Goal: Use online tool/utility: Utilize a website feature to perform a specific function

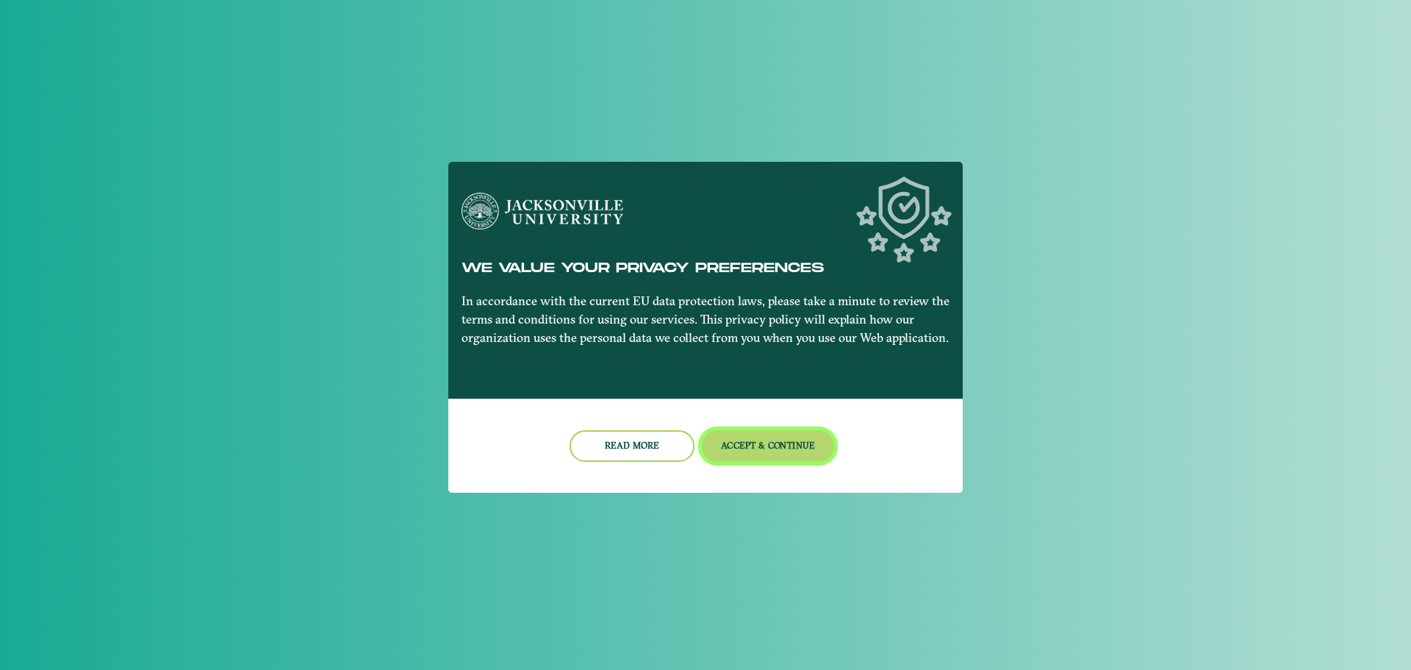
click at [767, 450] on button "Accept & Continue" at bounding box center [768, 446] width 133 height 32
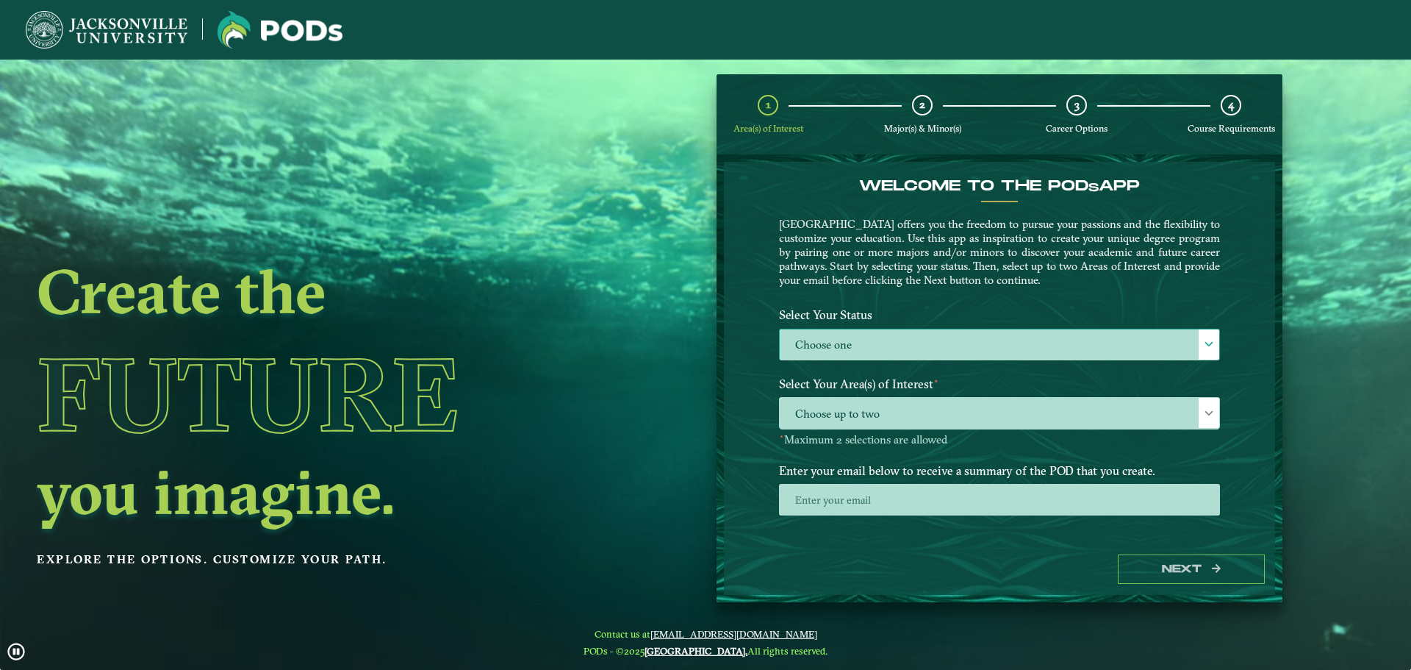
click at [1006, 343] on label "Choose one" at bounding box center [1000, 345] width 440 height 32
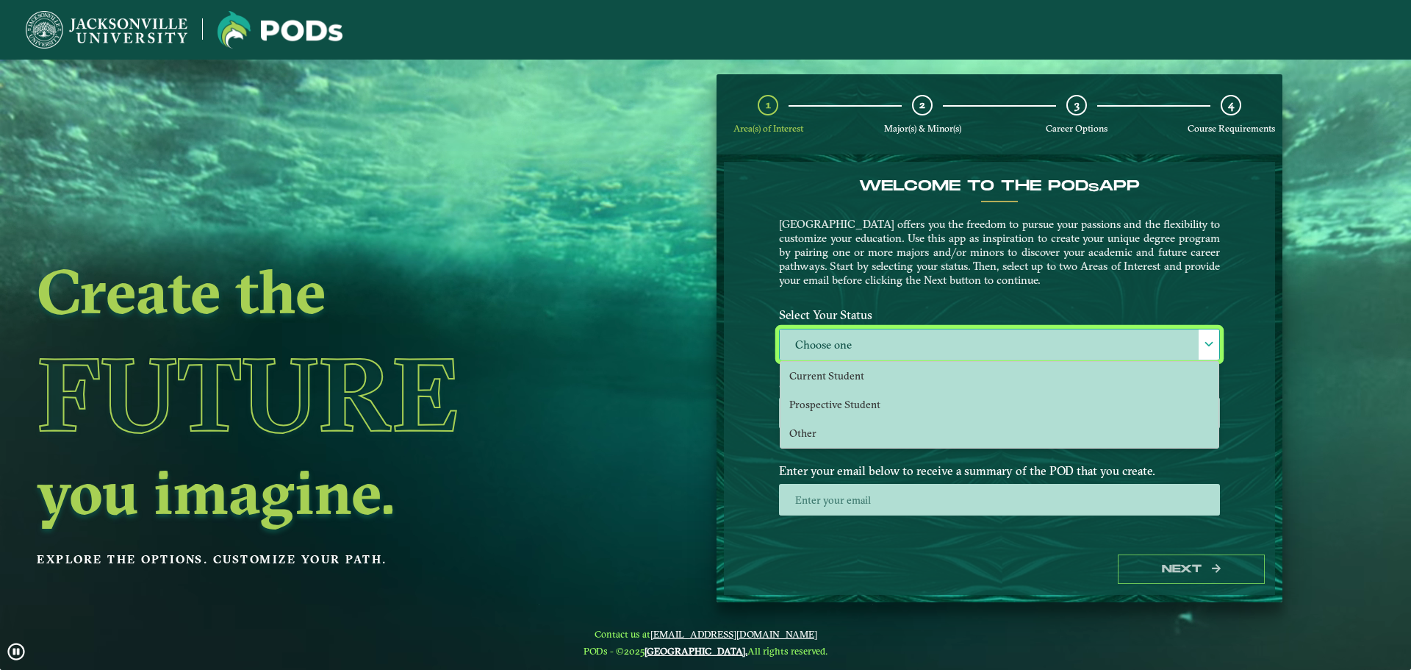
scroll to position [8, 68]
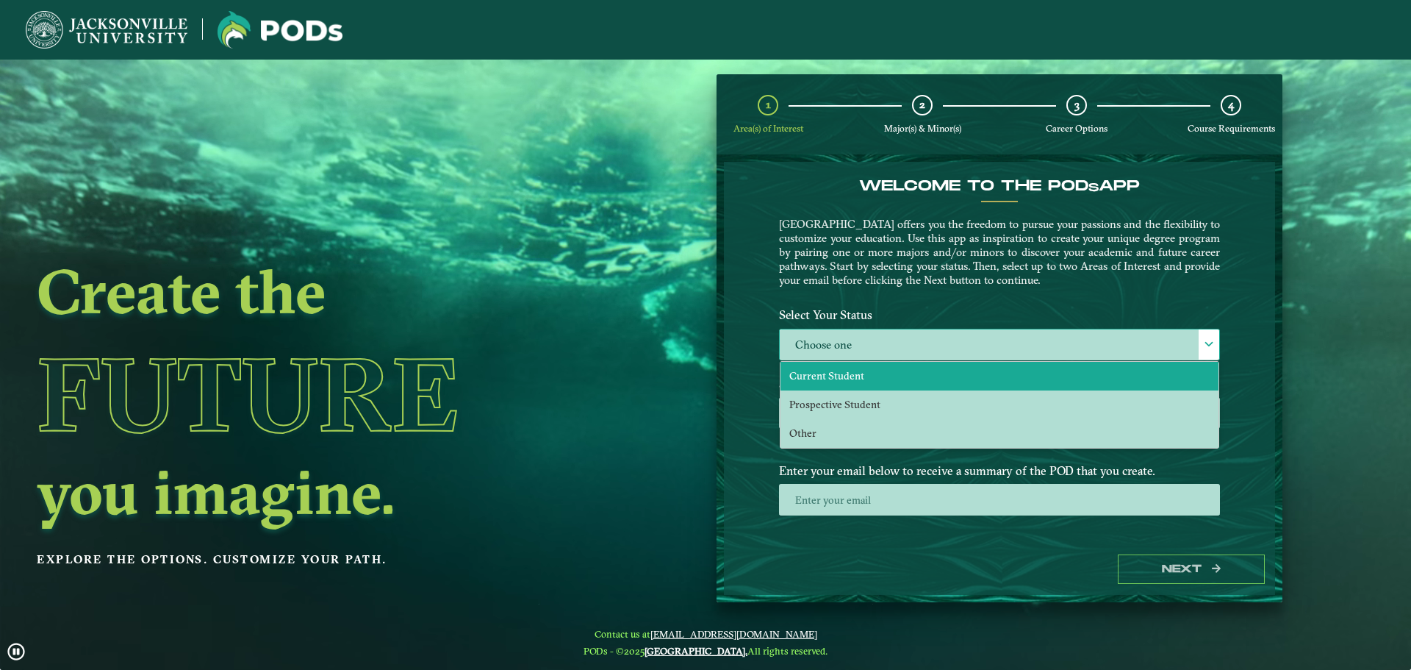
click at [831, 383] on li "Current Student" at bounding box center [1000, 376] width 438 height 29
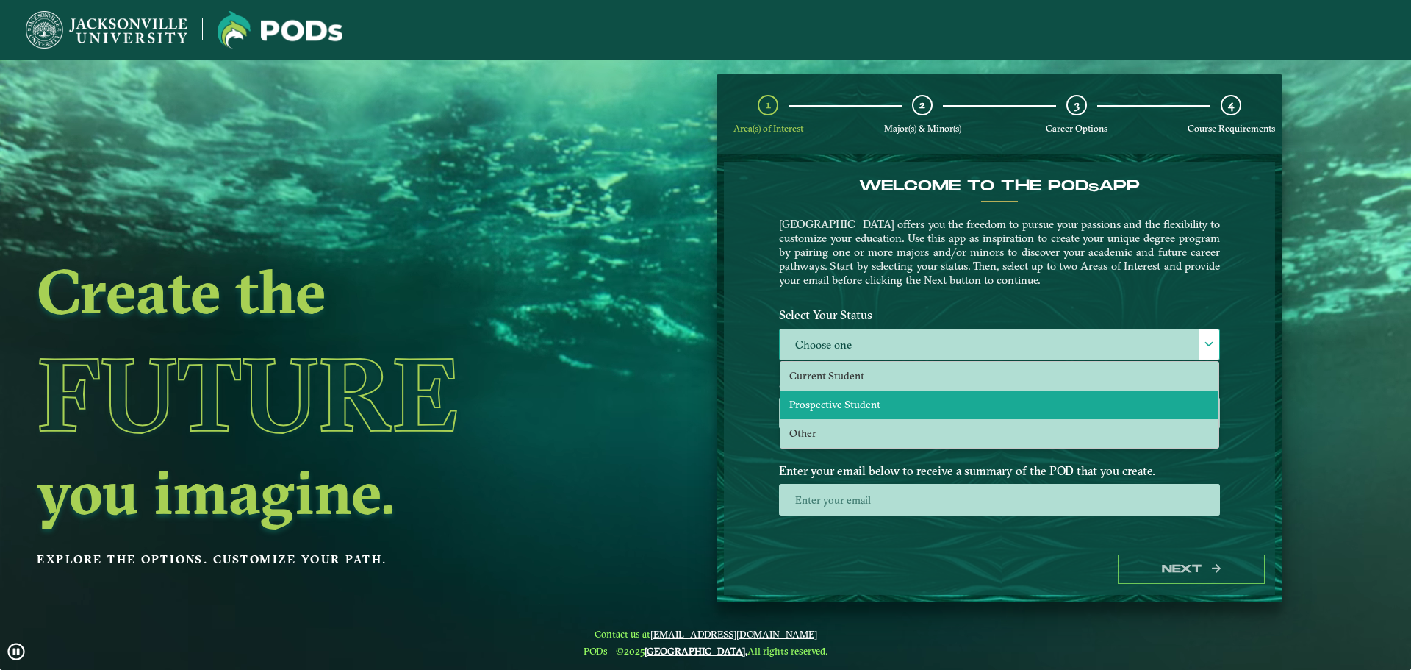
select select "[object Object]"
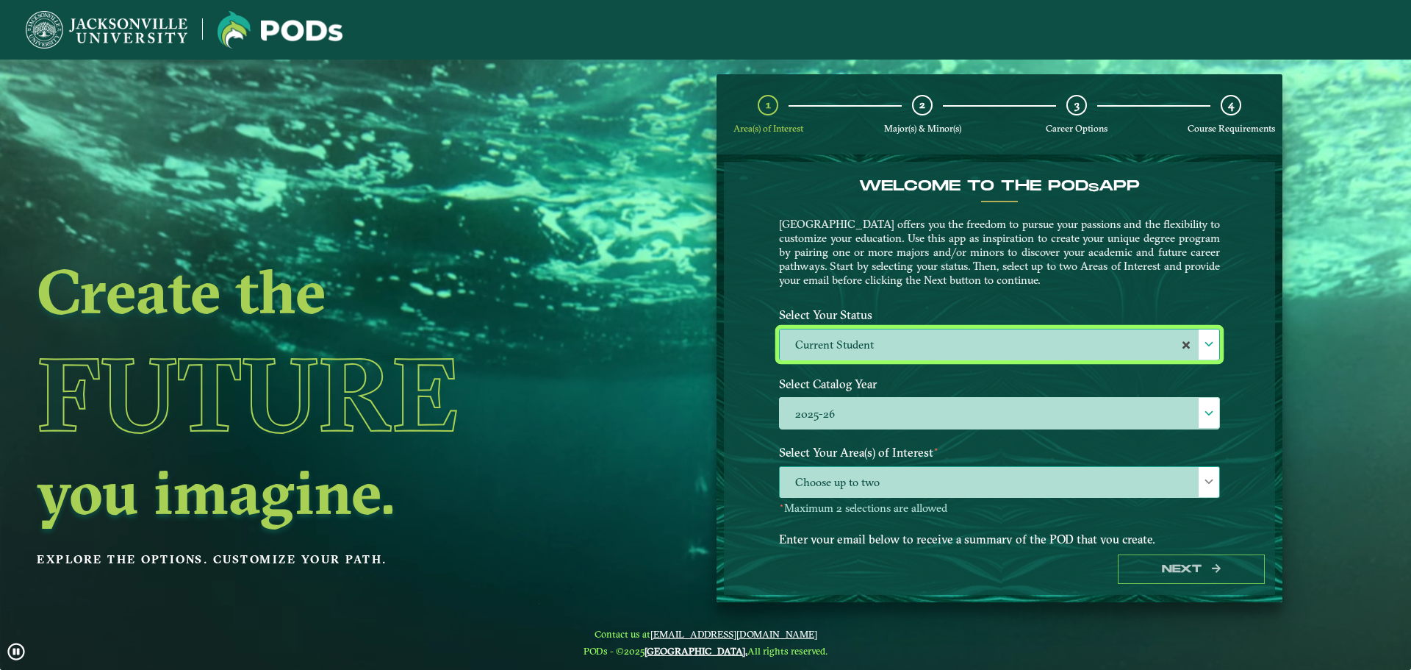
click at [1212, 484] on span at bounding box center [1209, 481] width 10 height 10
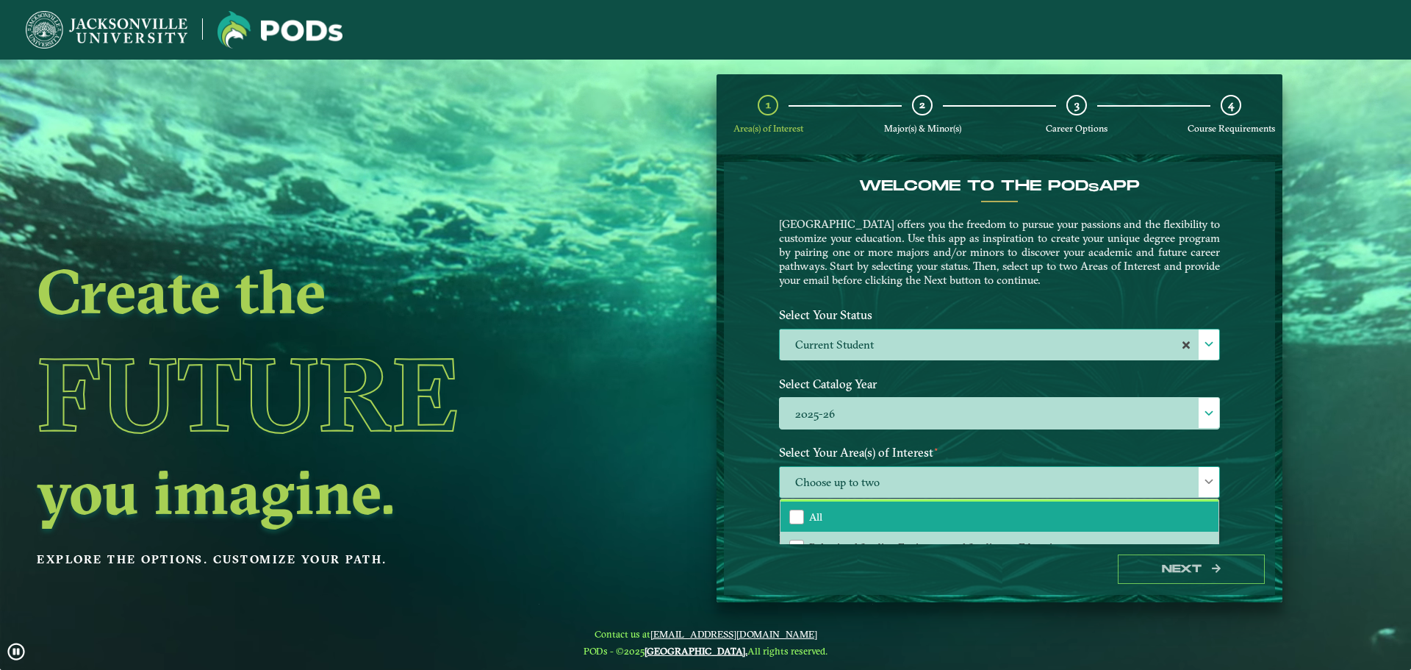
click at [946, 506] on li "All" at bounding box center [1000, 516] width 438 height 31
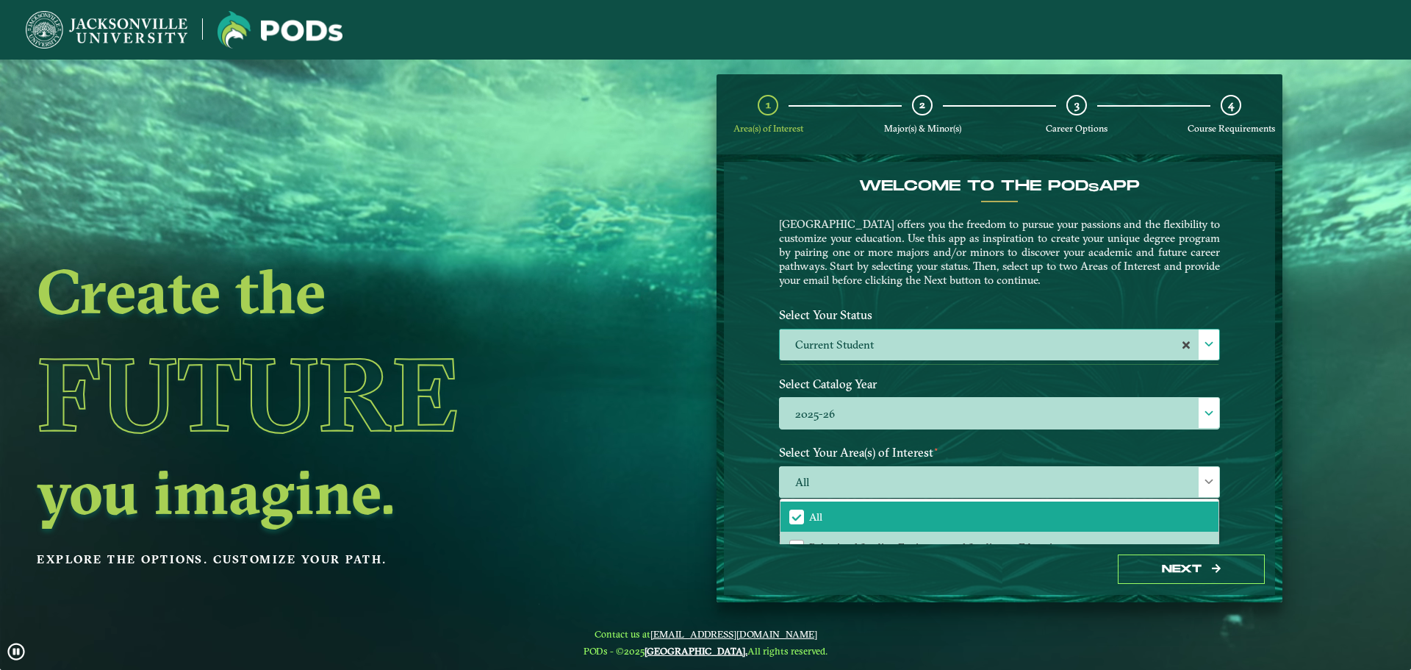
drag, startPoint x: 1226, startPoint y: 442, endPoint x: 1252, endPoint y: 512, distance: 74.4
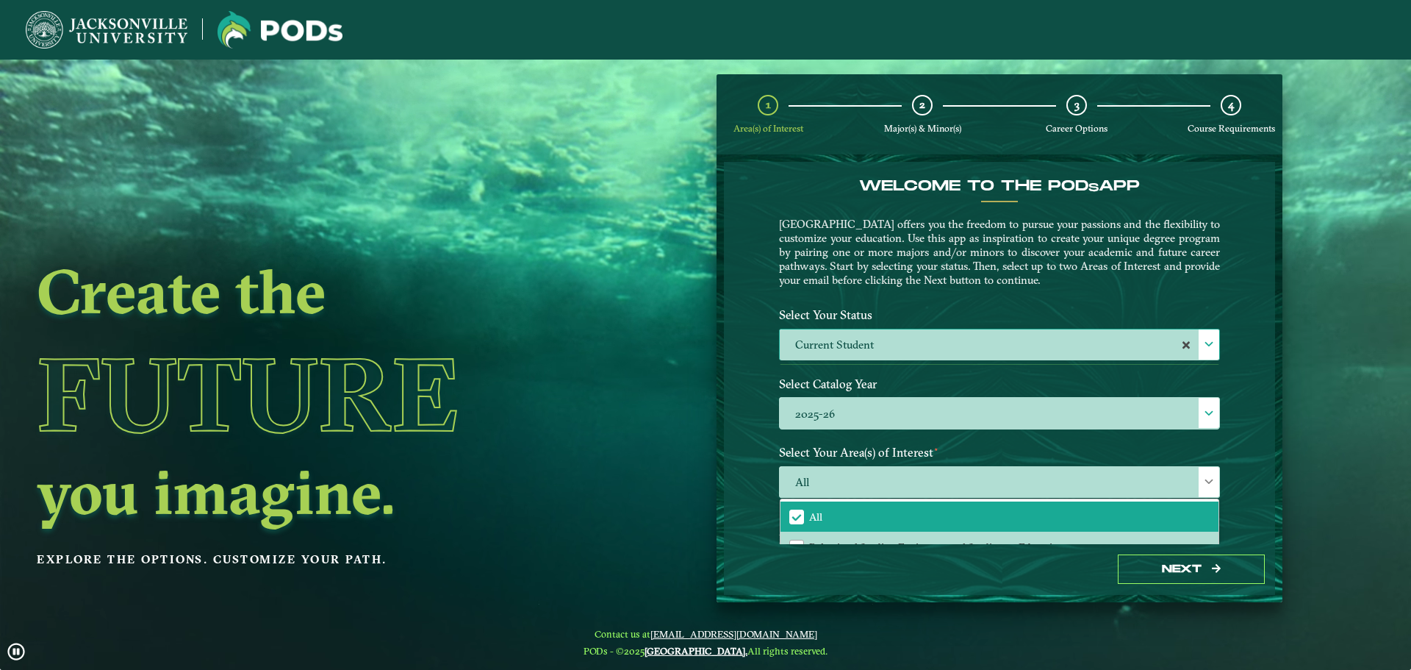
click at [1227, 442] on label "Select Your Area(s) of Interest ⋆" at bounding box center [999, 452] width 463 height 27
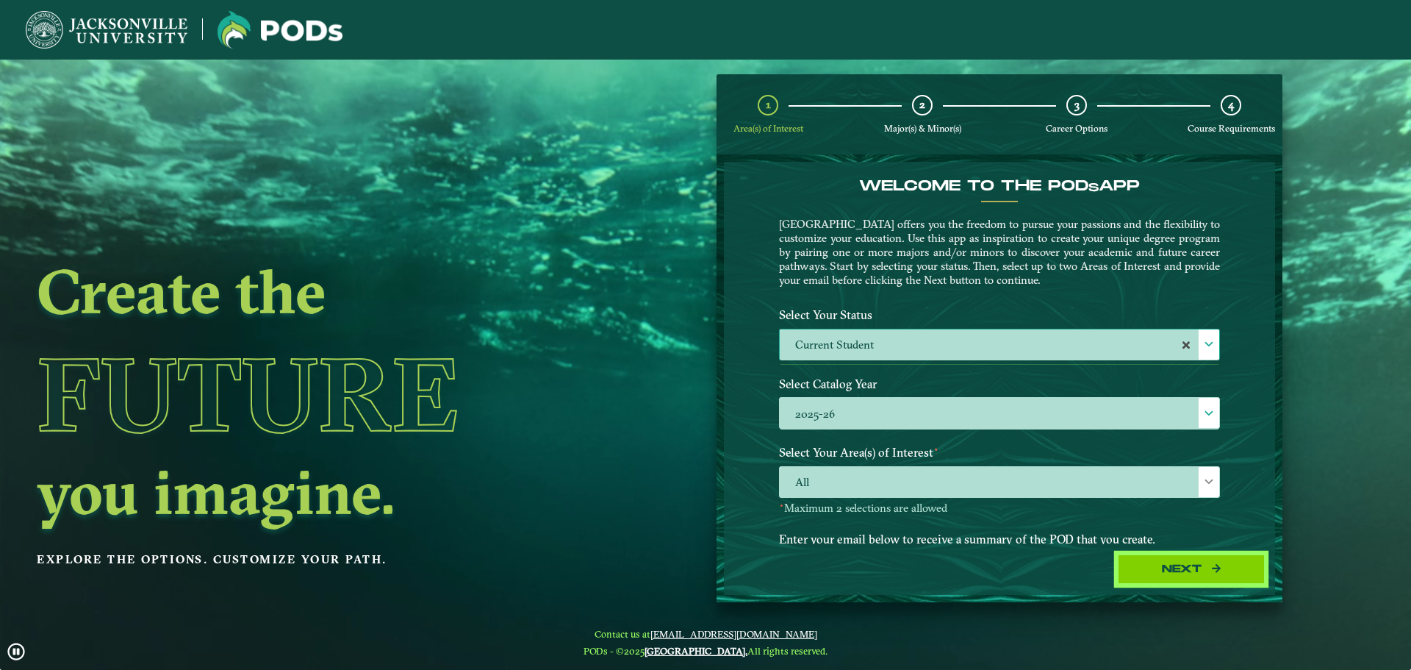
click at [1185, 566] on button "Next" at bounding box center [1191, 569] width 147 height 30
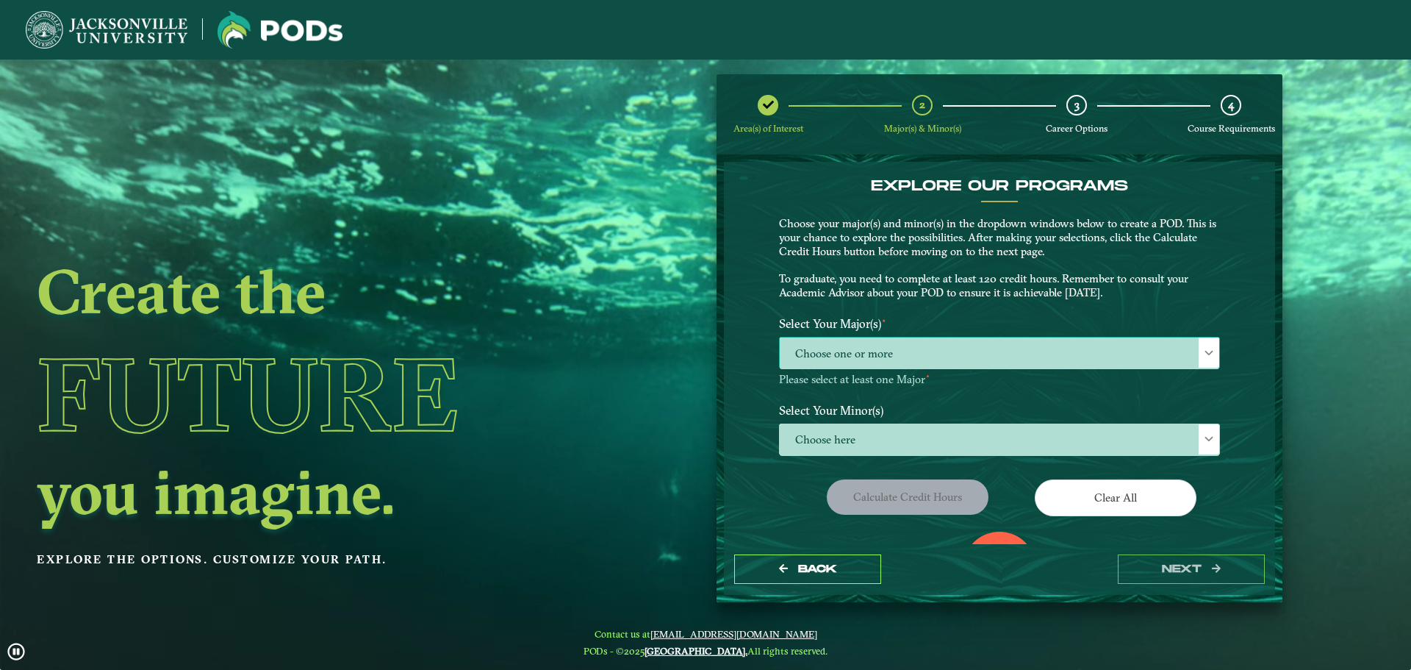
click at [940, 357] on span "Choose one or more" at bounding box center [1000, 353] width 440 height 32
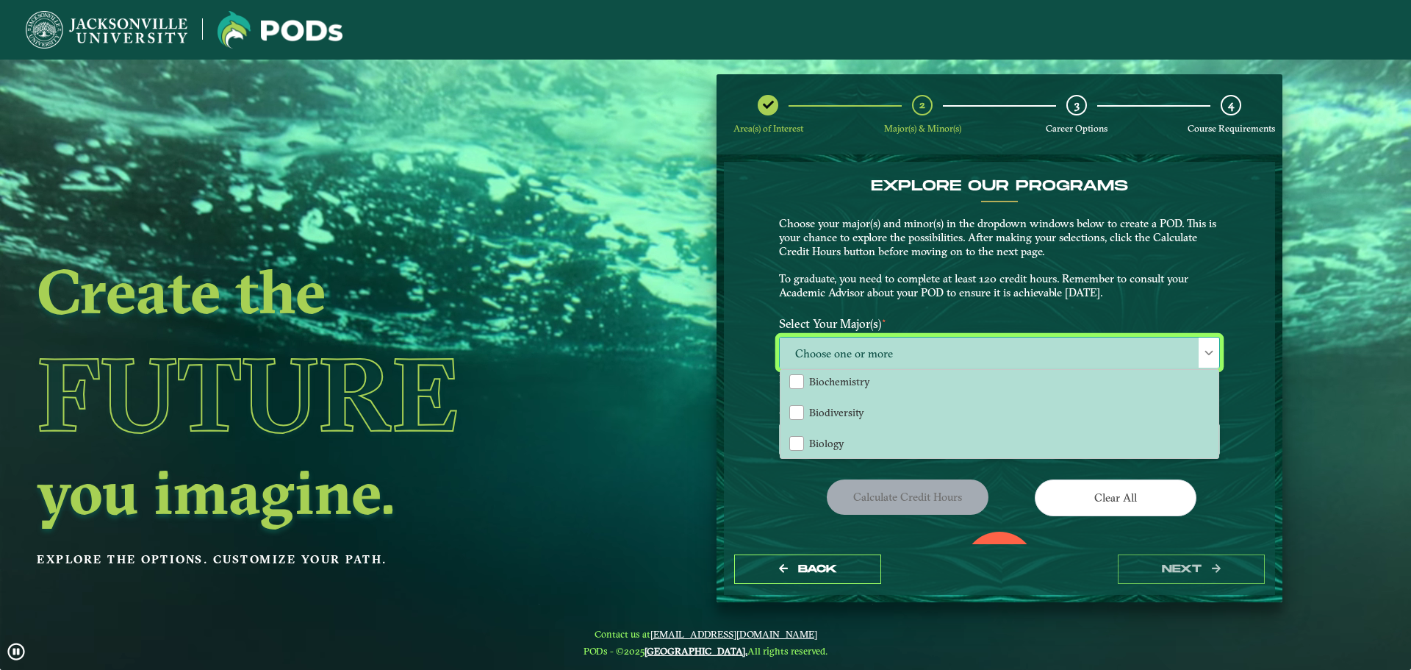
scroll to position [0, 0]
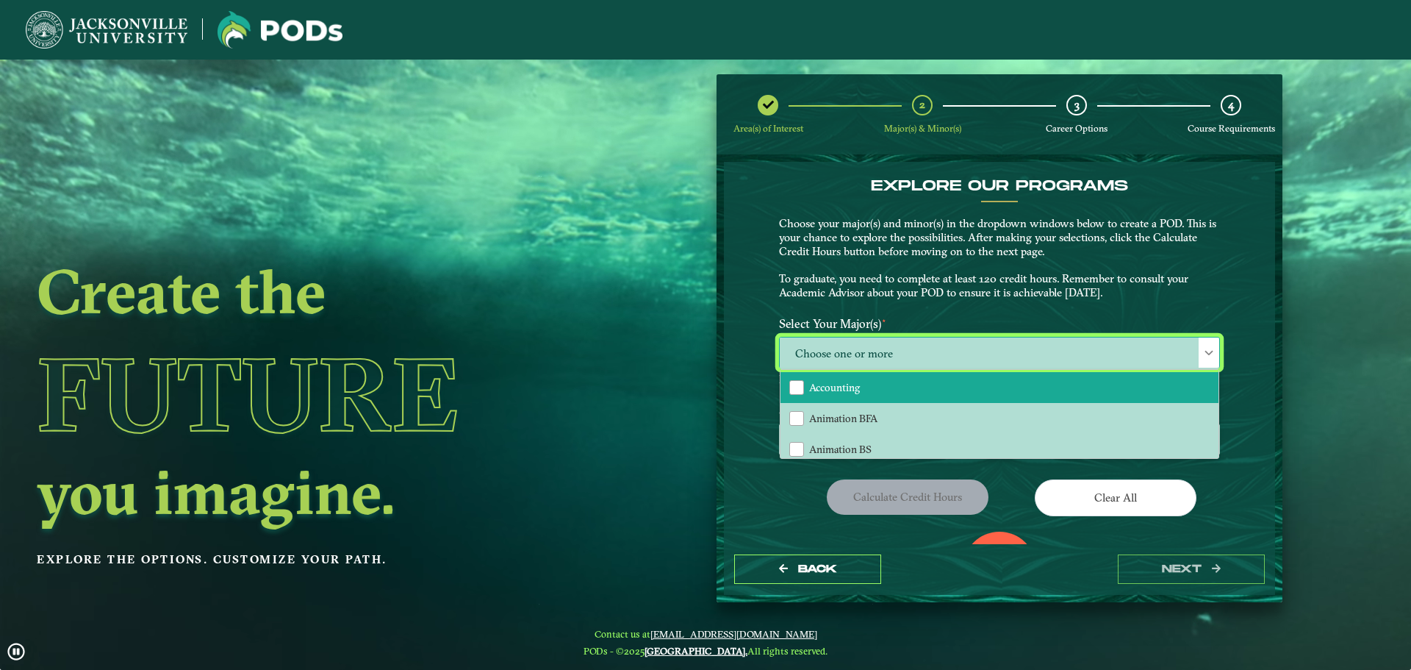
click at [830, 392] on span "Accounting" at bounding box center [834, 387] width 51 height 13
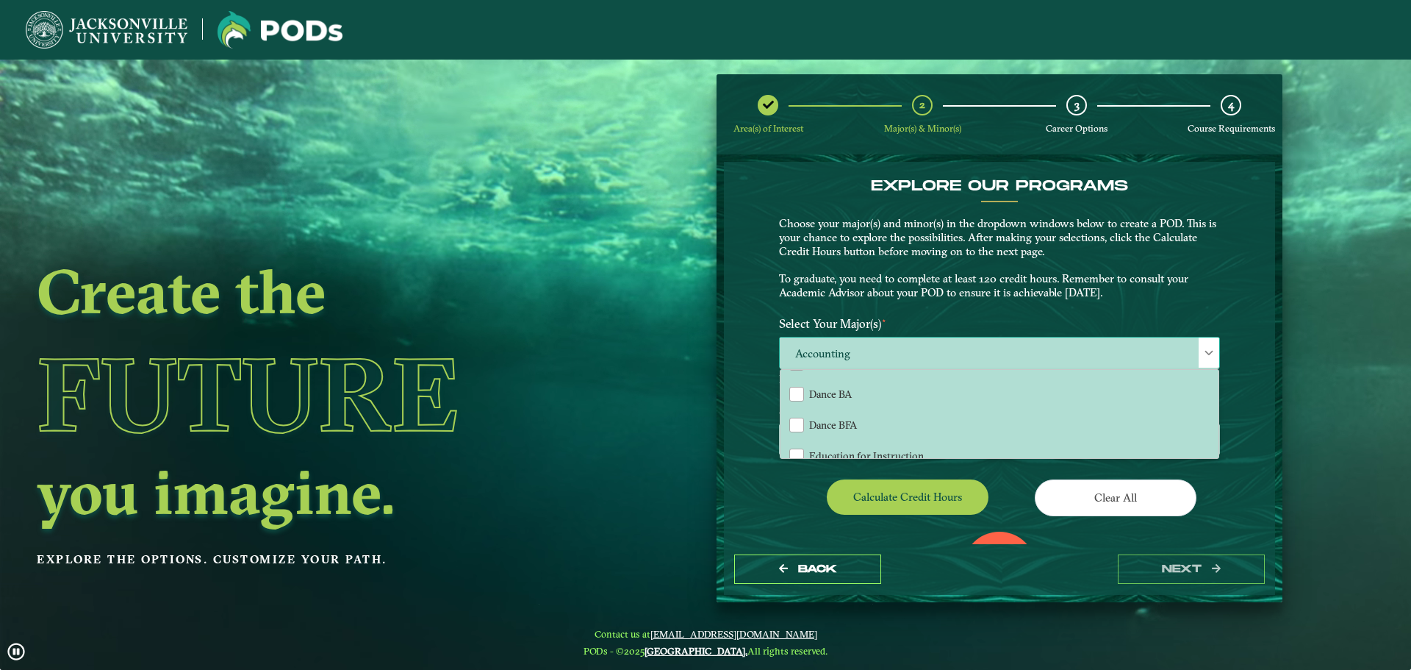
scroll to position [441, 0]
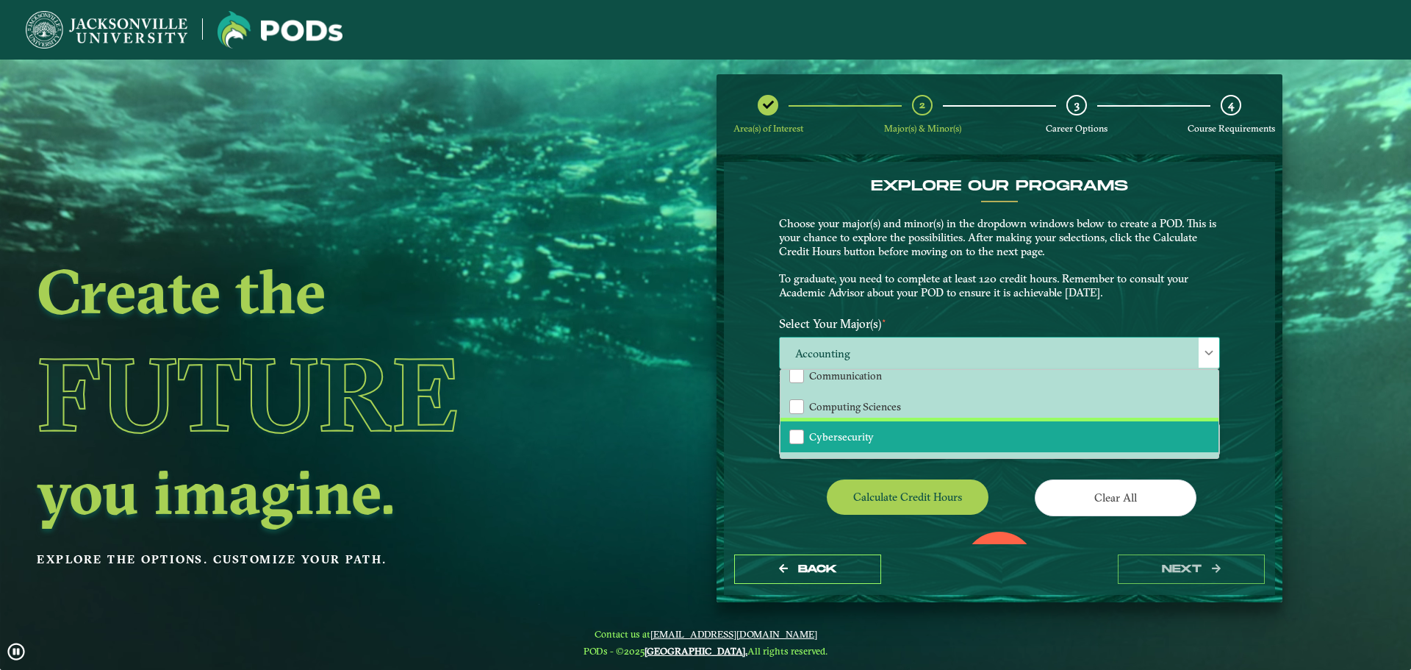
click at [864, 436] on span "Cybersecurity" at bounding box center [841, 436] width 65 height 13
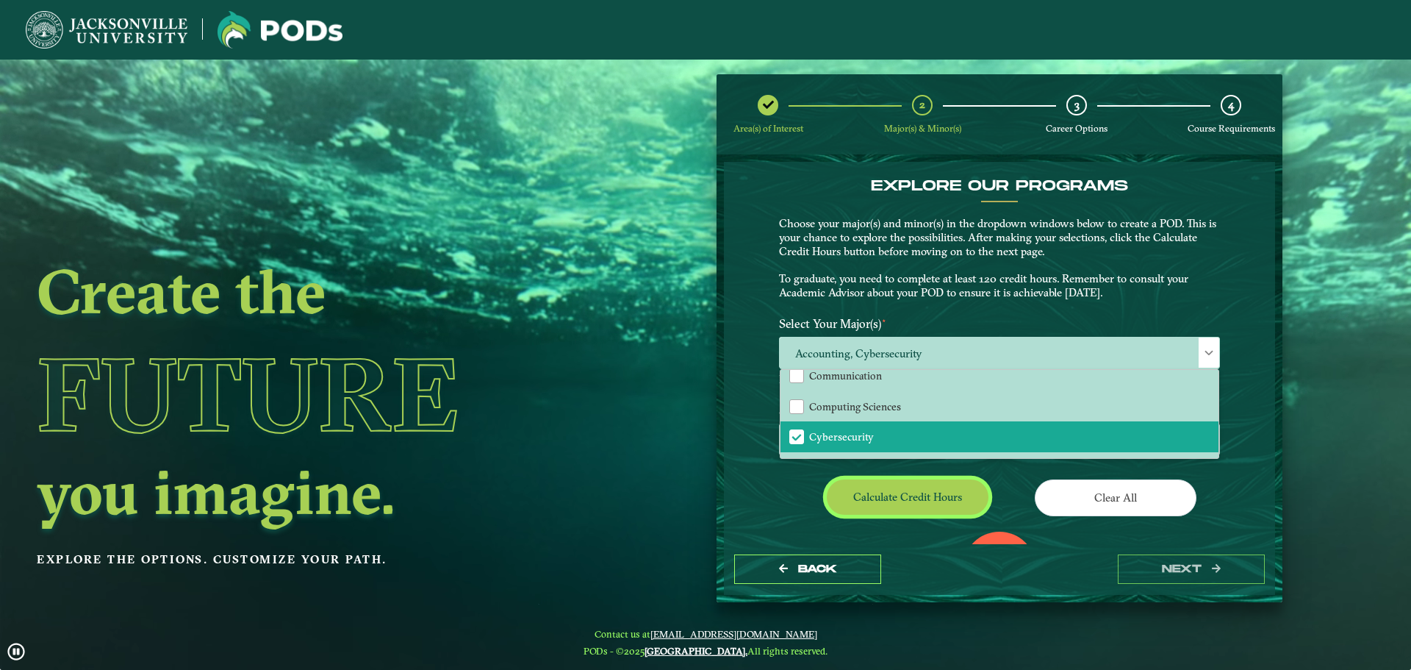
click at [873, 491] on button "Calculate credit hours" at bounding box center [908, 496] width 162 height 35
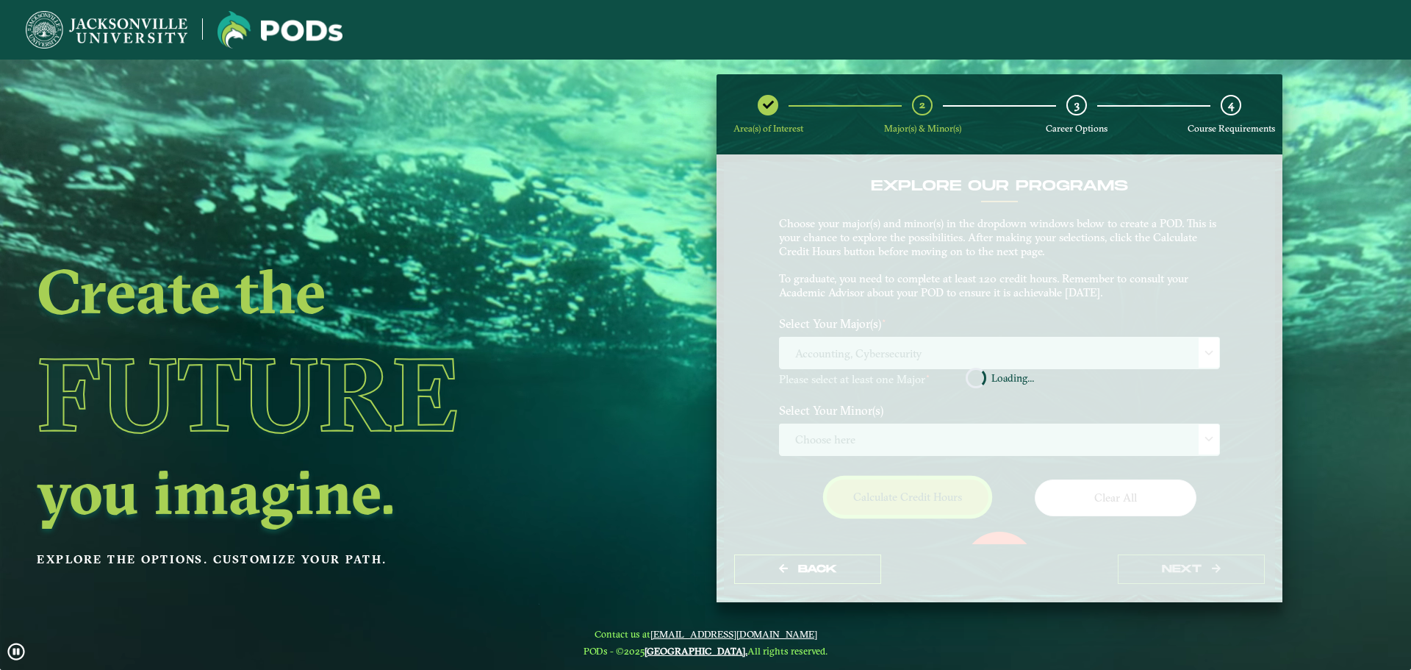
scroll to position [85, 0]
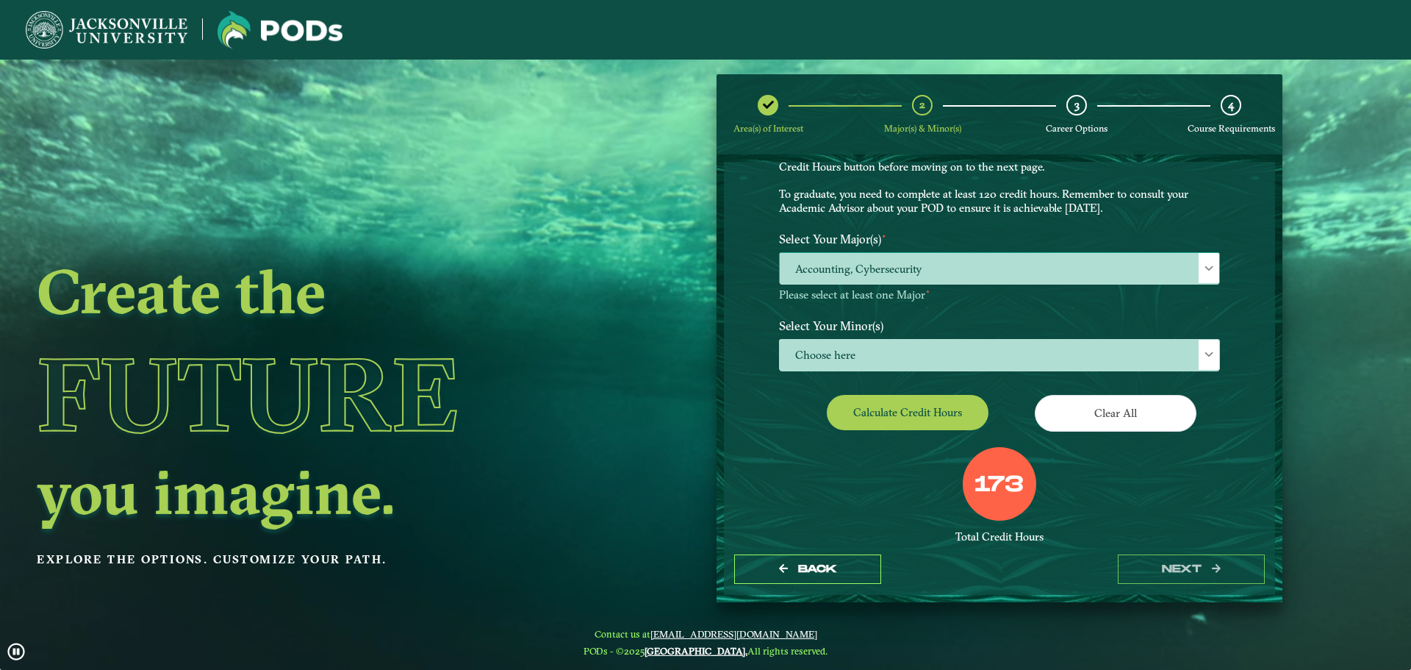
click at [1201, 258] on div at bounding box center [1209, 268] width 21 height 30
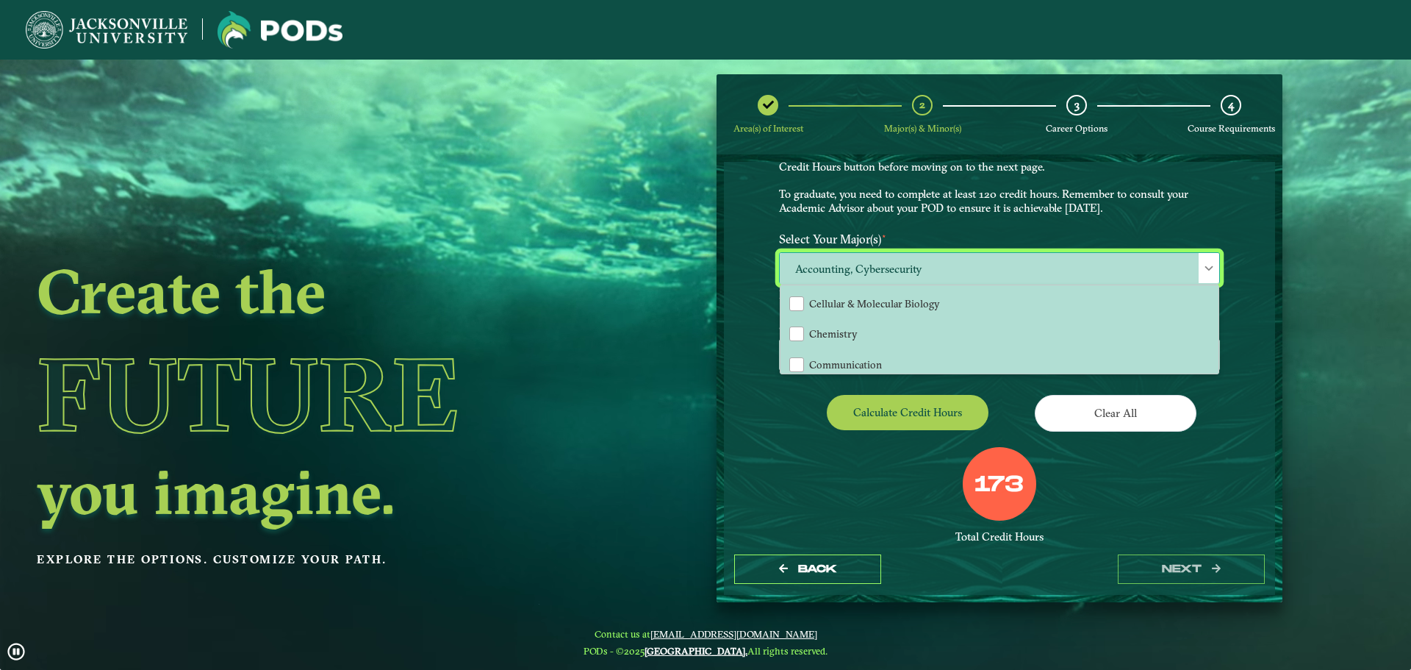
scroll to position [441, 0]
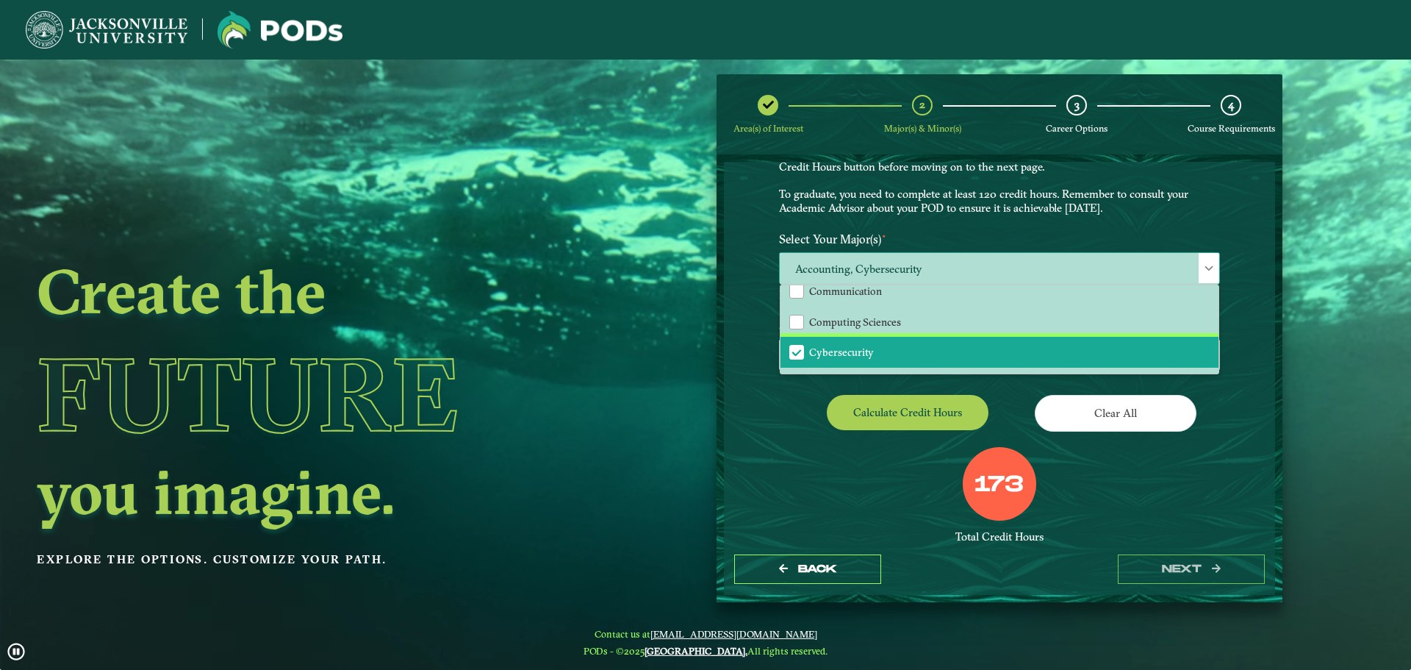
click at [881, 347] on li "Cybersecurity" at bounding box center [1000, 352] width 438 height 31
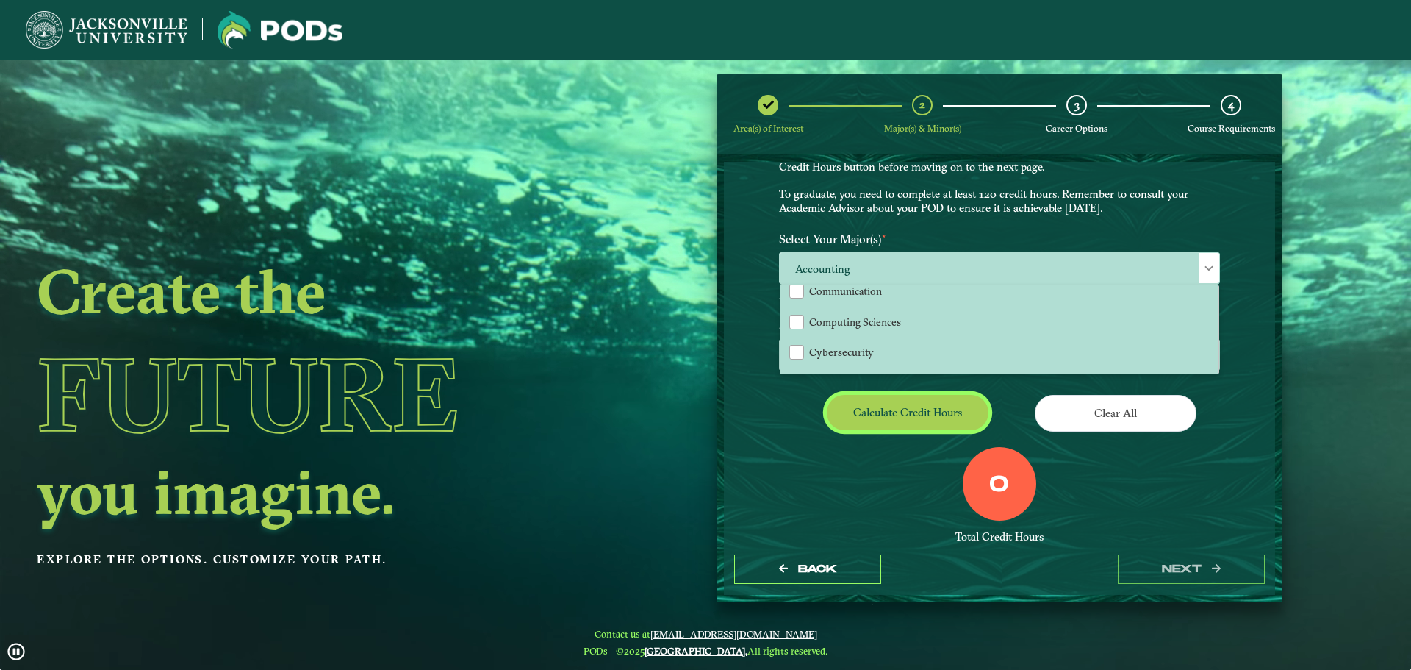
click at [897, 408] on button "Calculate credit hours" at bounding box center [908, 412] width 162 height 35
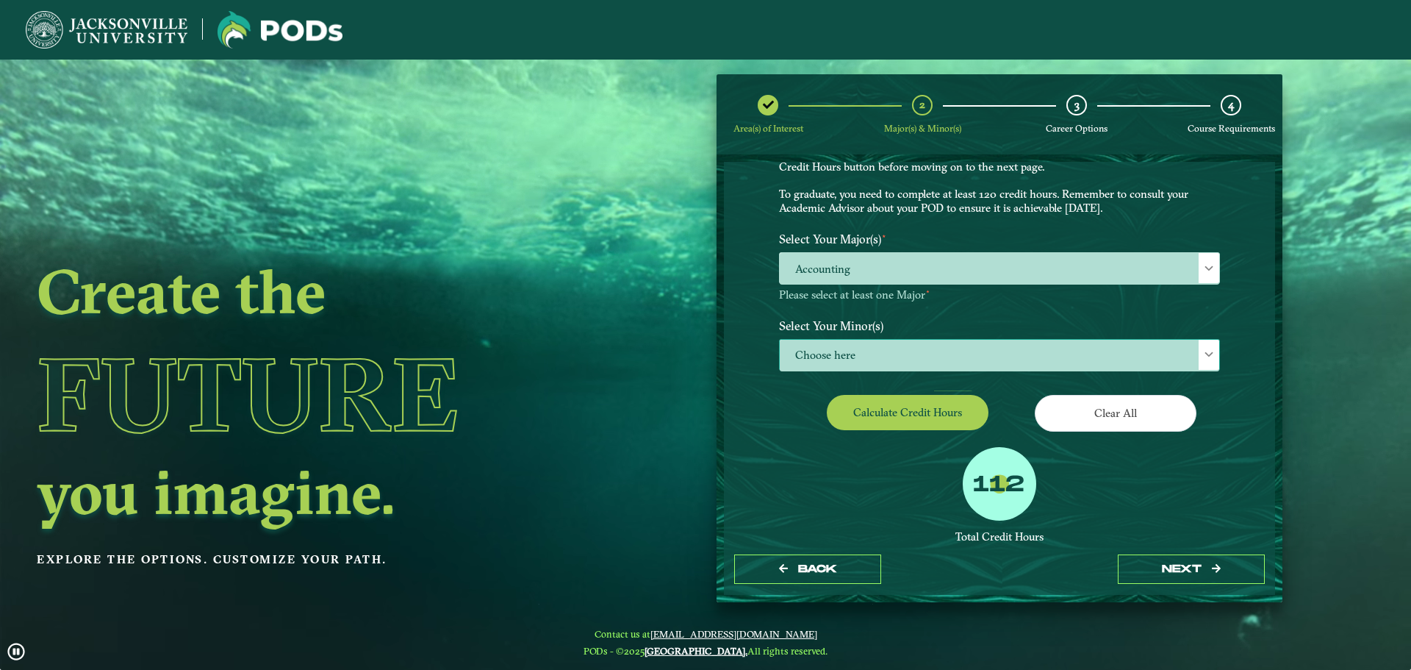
click at [836, 352] on span "Choose here" at bounding box center [1000, 356] width 440 height 32
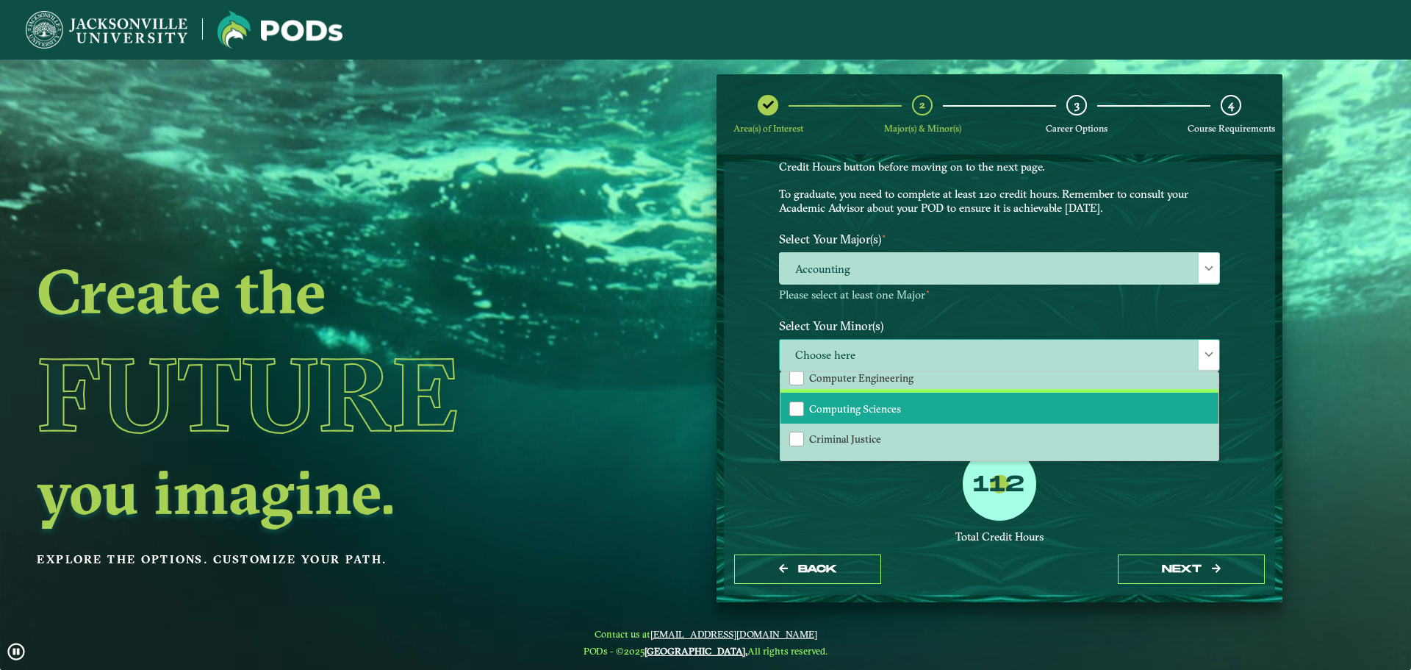
click at [880, 413] on span "Computing Sciences" at bounding box center [855, 408] width 92 height 13
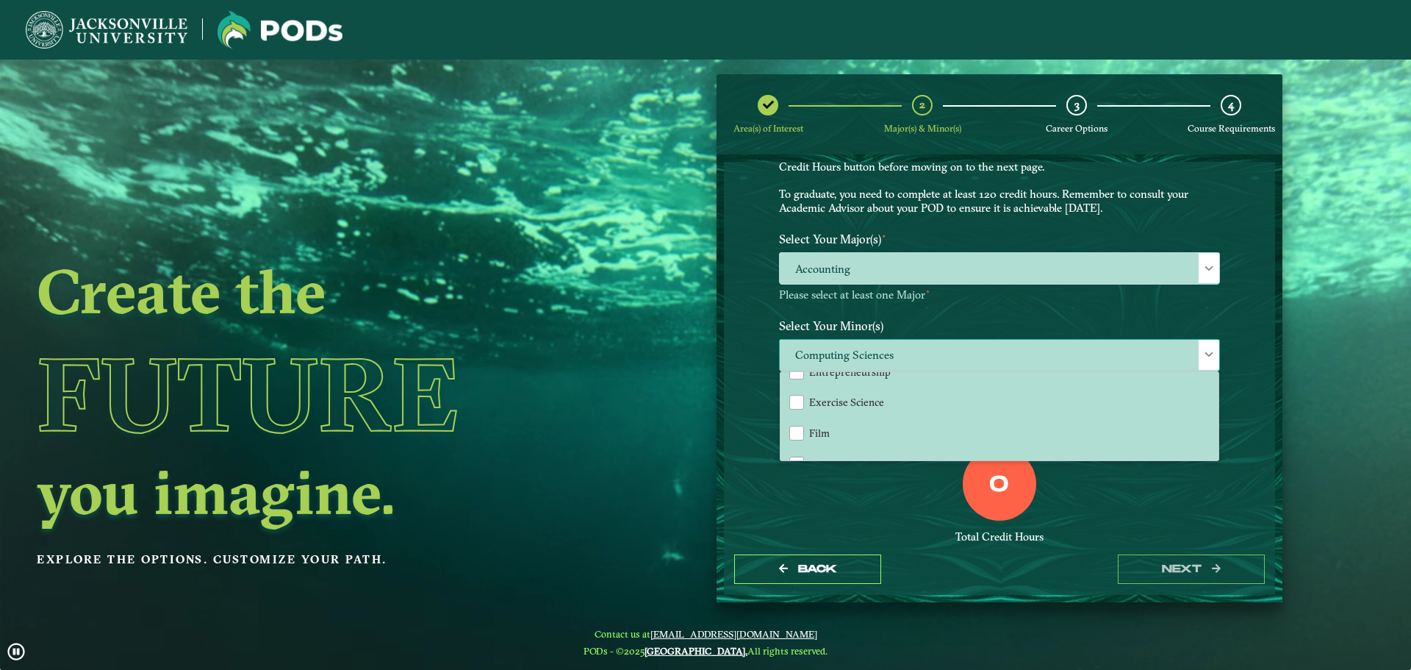
scroll to position [735, 0]
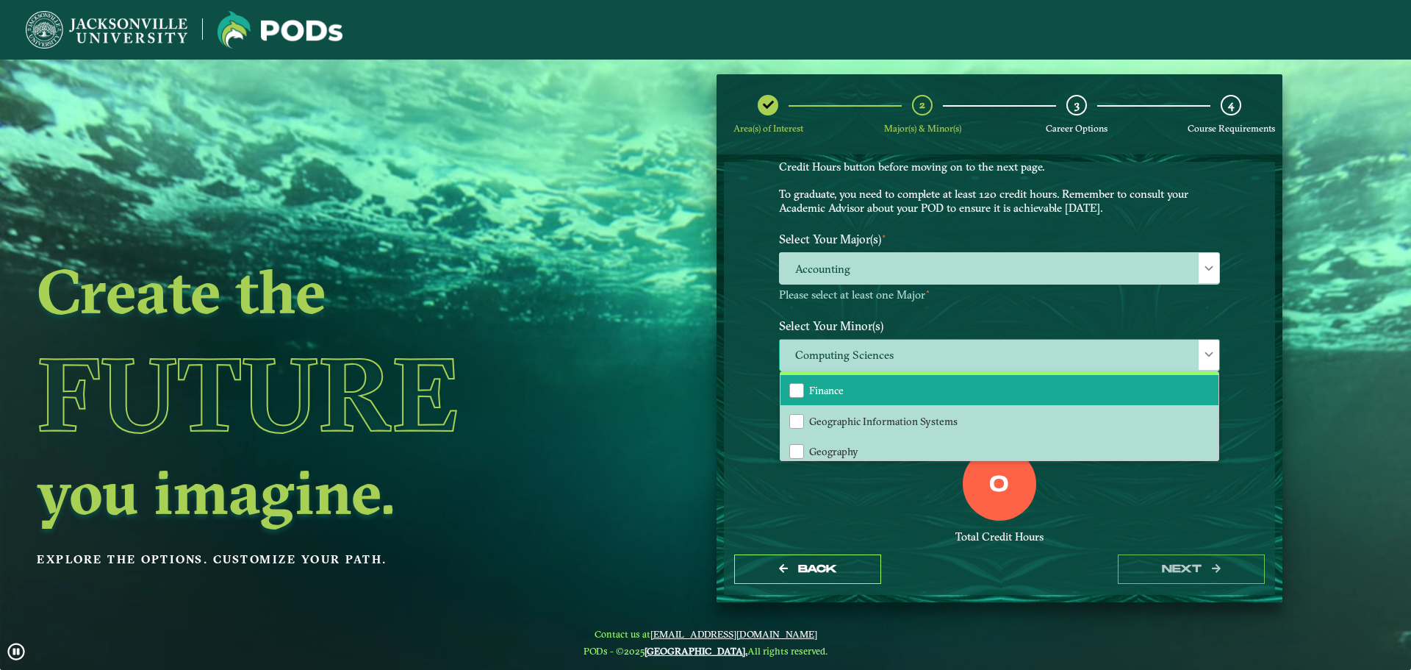
click at [856, 390] on li "Finance" at bounding box center [1000, 390] width 438 height 31
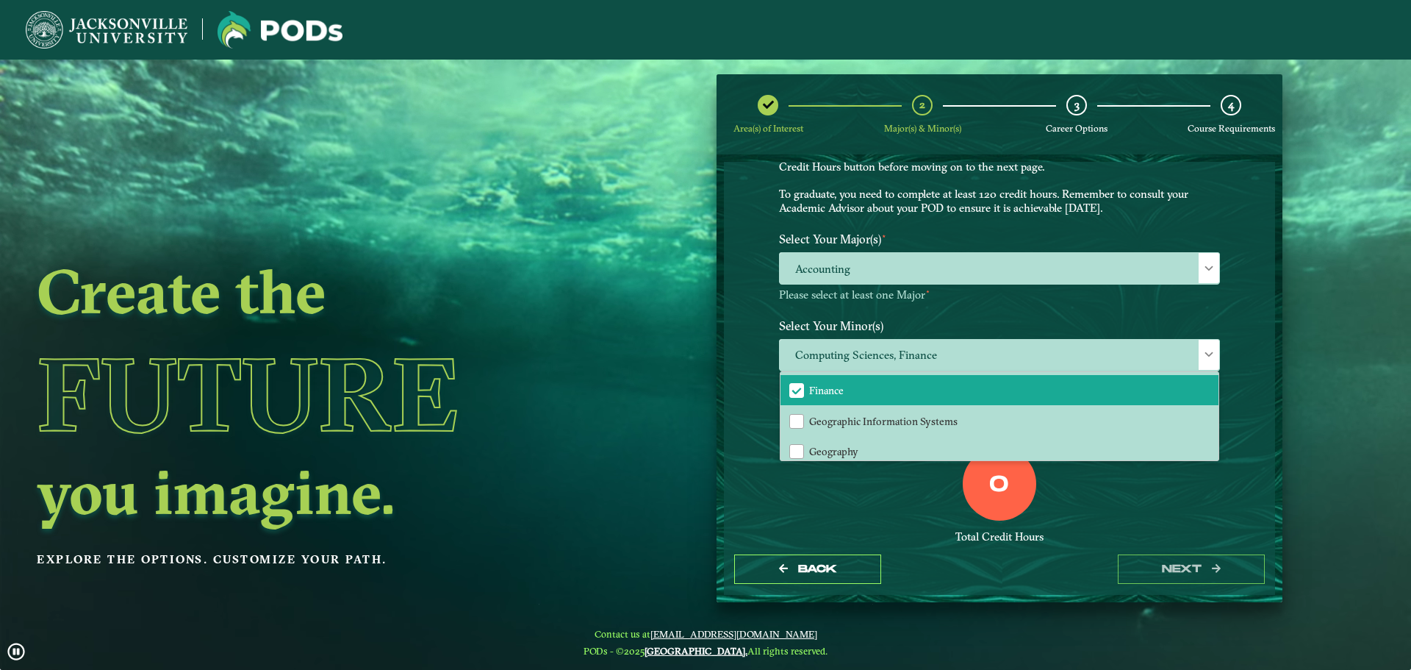
click at [1098, 462] on div "0 Total Credit Hours" at bounding box center [999, 509] width 463 height 125
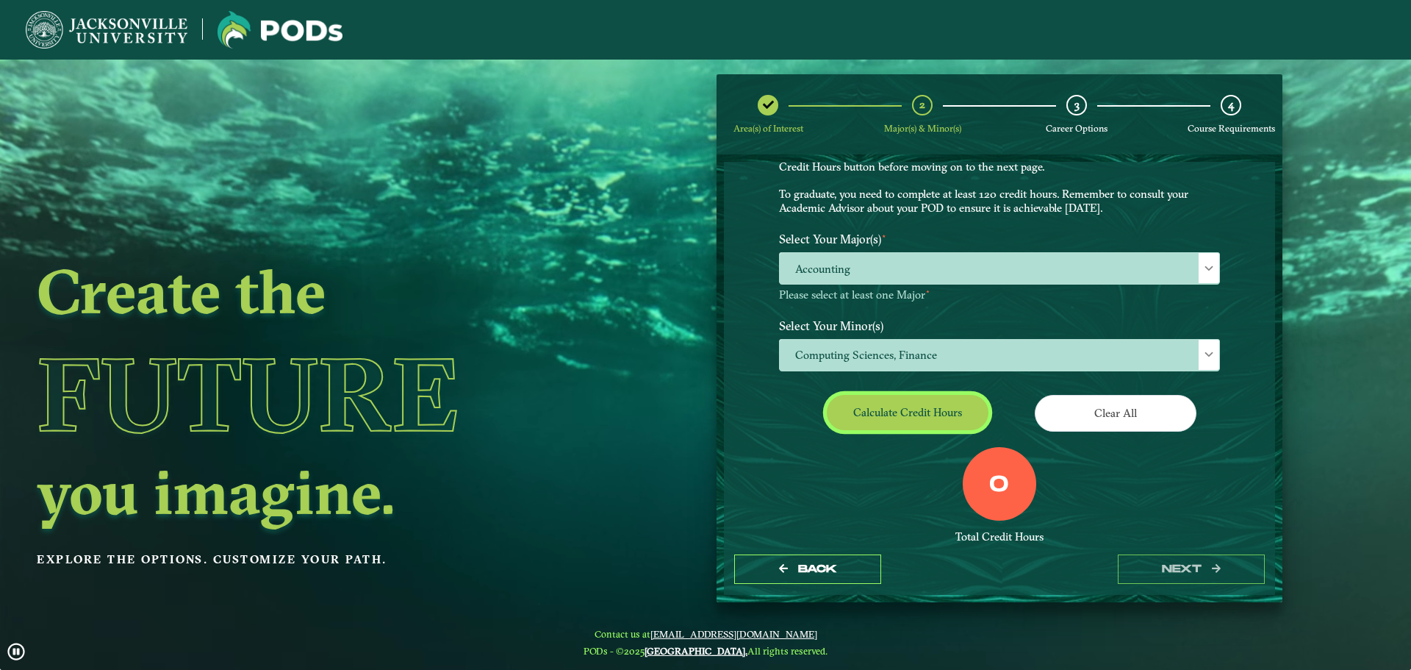
click at [873, 413] on button "Calculate credit hours" at bounding box center [908, 412] width 162 height 35
